Goal: Information Seeking & Learning: Check status

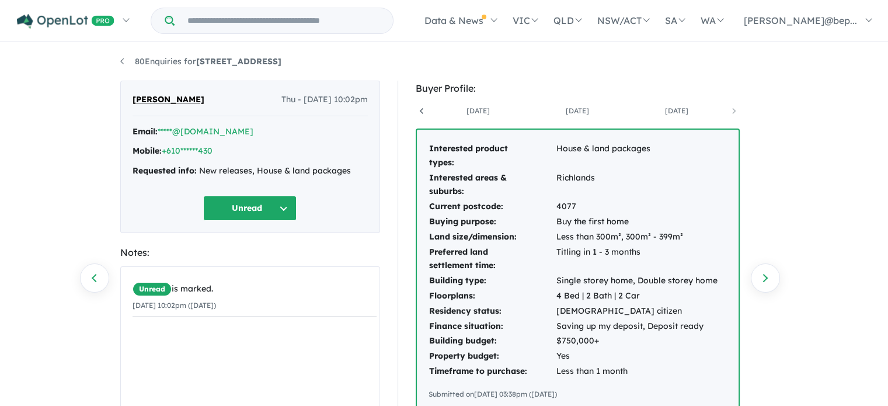
scroll to position [0, 782]
copy span "[PERSON_NAME]"
click at [120, 58] on link "80 Enquiries for [STREET_ADDRESS]" at bounding box center [200, 61] width 161 height 11
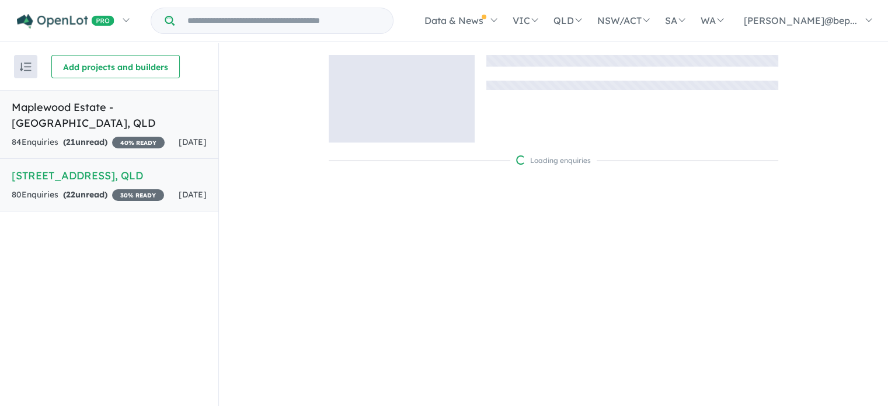
click at [104, 137] on strong "( 21 unread)" at bounding box center [85, 142] width 44 height 11
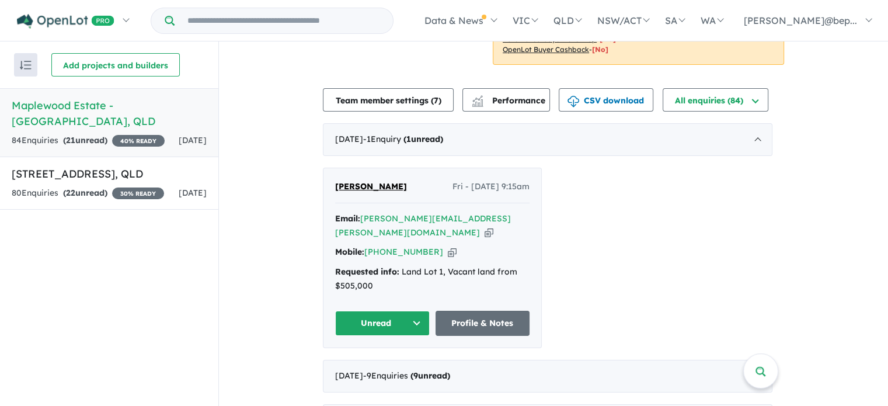
scroll to position [251, 0]
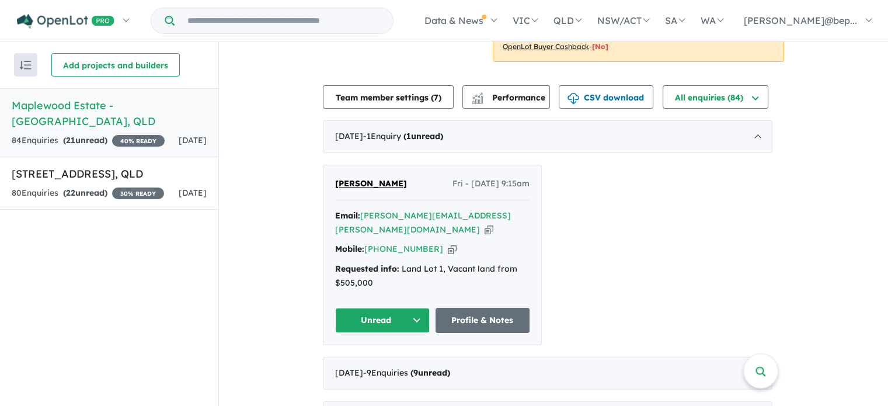
click at [484, 223] on icon "button" at bounding box center [488, 229] width 9 height 12
click at [490, 308] on link "Profile & Notes" at bounding box center [482, 320] width 95 height 25
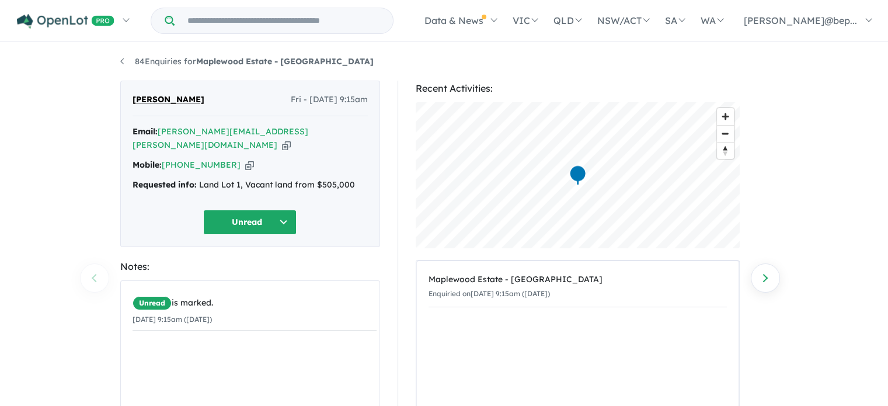
click at [222, 178] on div "Requested info: Land Lot 1, Vacant land from $505,000" at bounding box center [249, 185] width 235 height 14
copy div "Requested info: Land Lot 1, Vacant land from $505,000 Unread"
click at [222, 178] on div "Requested info: Land Lot 1, Vacant land from $505,000" at bounding box center [249, 185] width 235 height 14
